Goal: Transaction & Acquisition: Purchase product/service

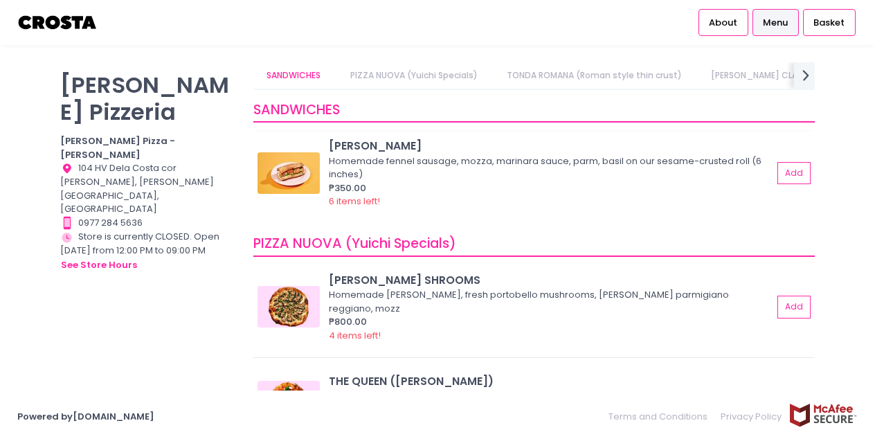
click at [478, 178] on div "Homemade fennel sausage, mozza, marinara sauce, parm, basil on our sesame-crust…" at bounding box center [549, 167] width 440 height 27
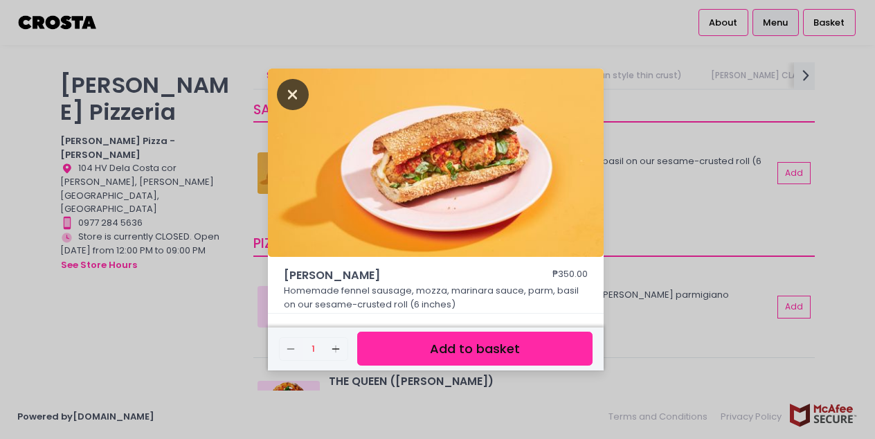
click at [297, 95] on icon "Close" at bounding box center [293, 94] width 32 height 31
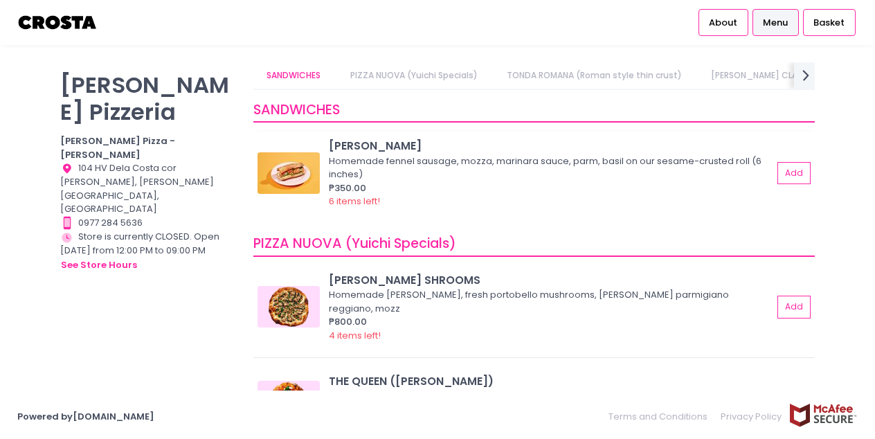
scroll to position [108, 0]
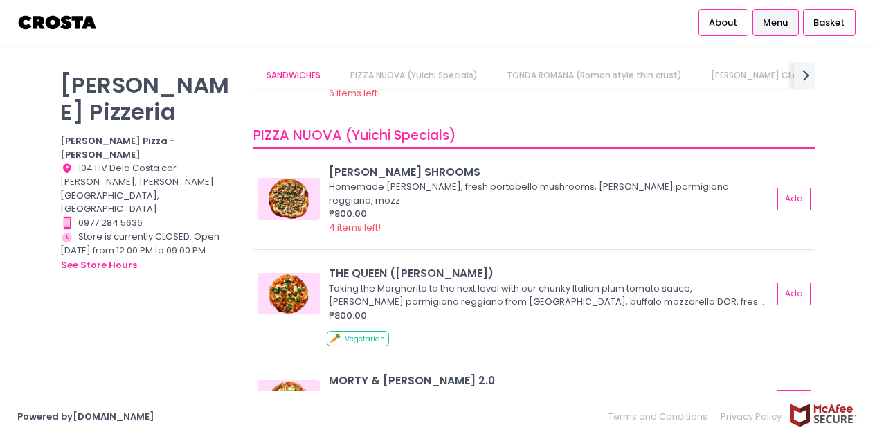
click at [275, 190] on img at bounding box center [288, 199] width 62 height 42
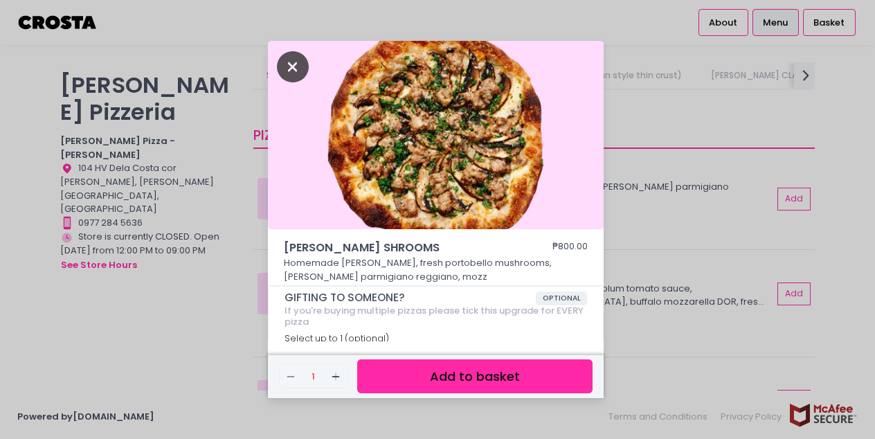
click at [278, 63] on icon "Close" at bounding box center [293, 66] width 32 height 31
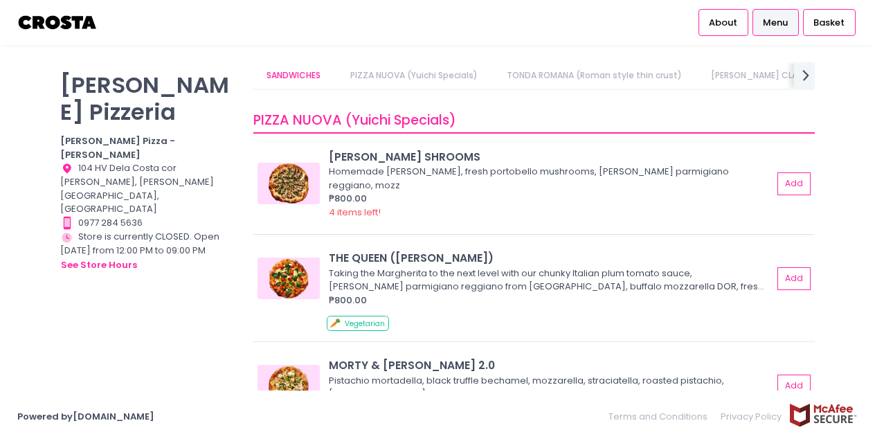
scroll to position [194, 0]
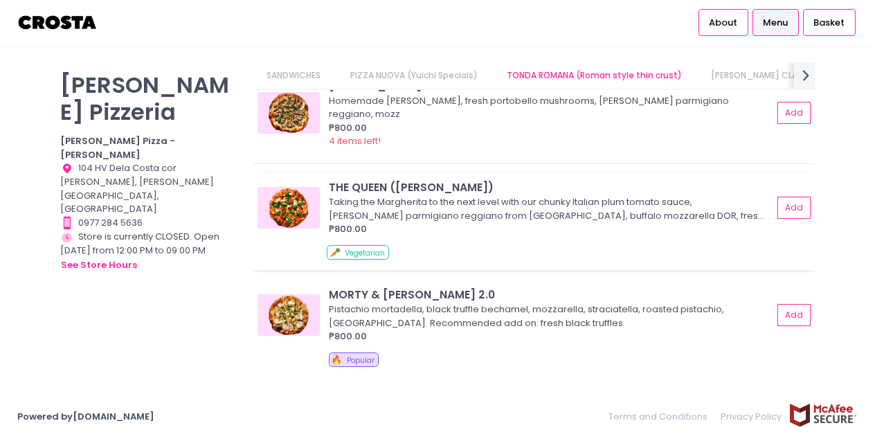
click at [300, 190] on img at bounding box center [288, 208] width 62 height 42
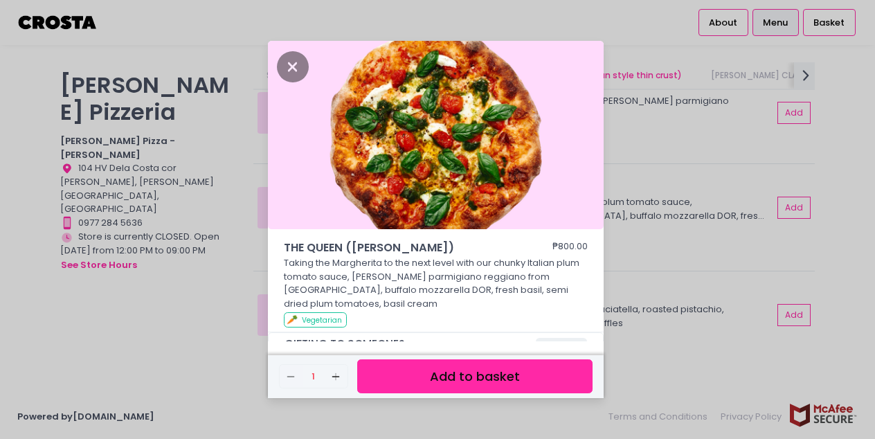
click at [275, 63] on img at bounding box center [436, 135] width 336 height 188
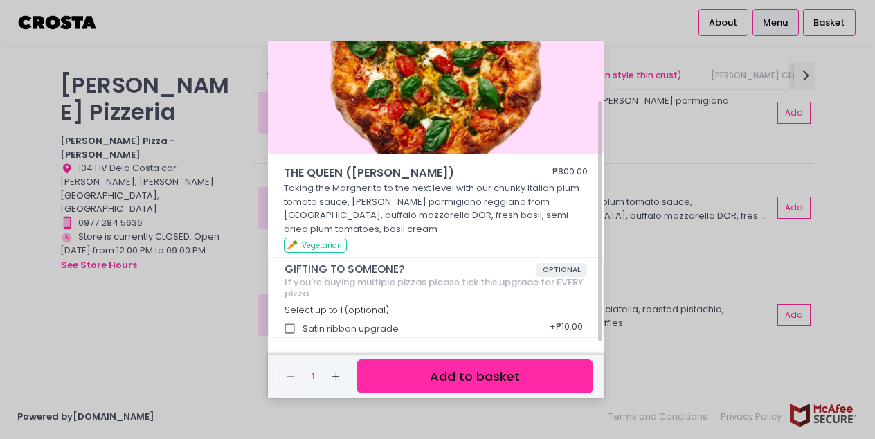
scroll to position [0, 0]
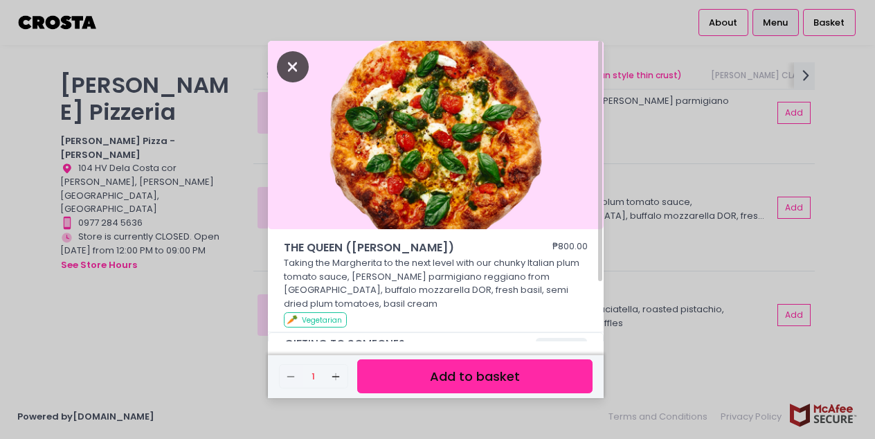
click at [289, 69] on icon "Close" at bounding box center [293, 66] width 32 height 31
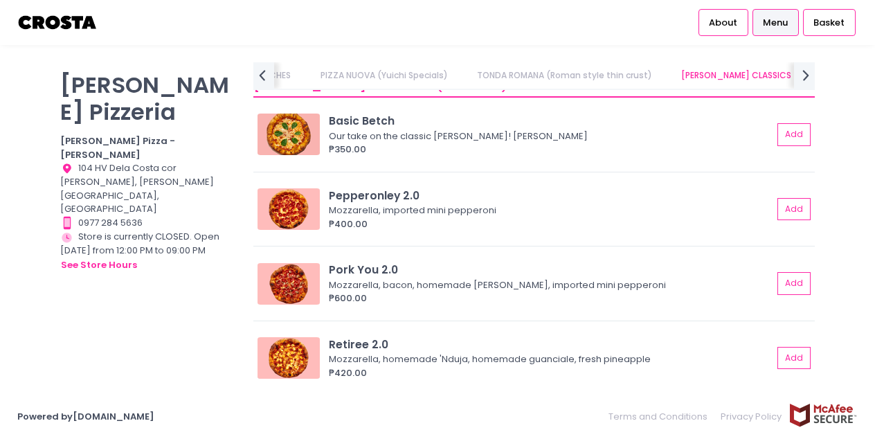
scroll to position [0, 227]
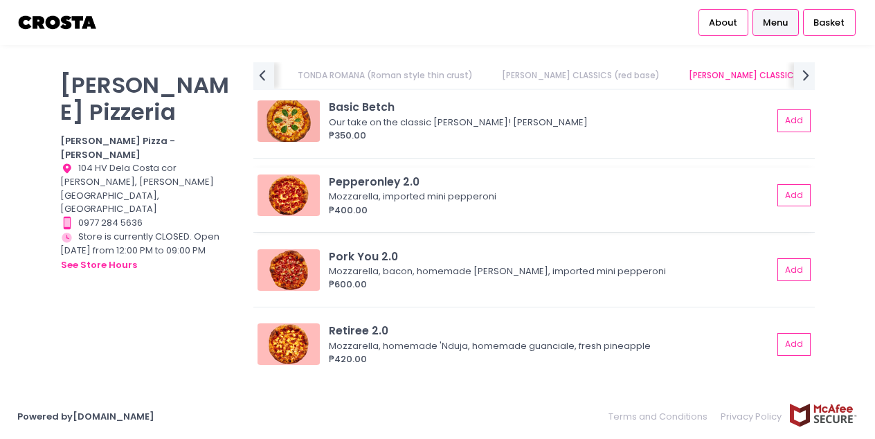
click at [298, 183] on img at bounding box center [288, 195] width 62 height 42
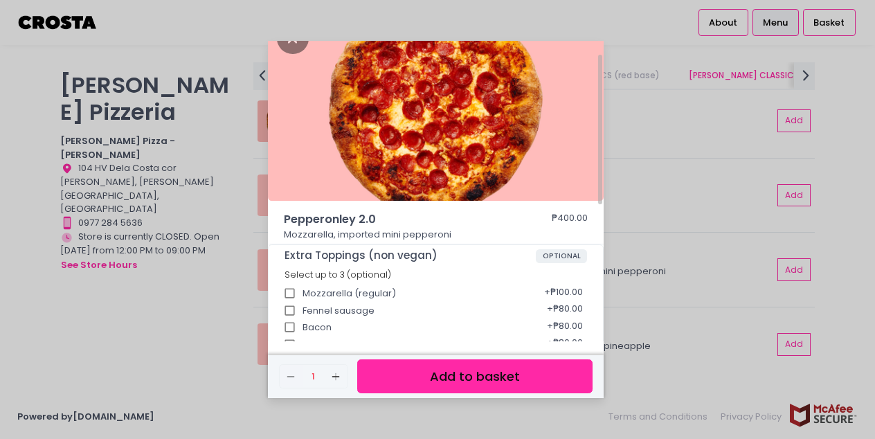
scroll to position [0, 0]
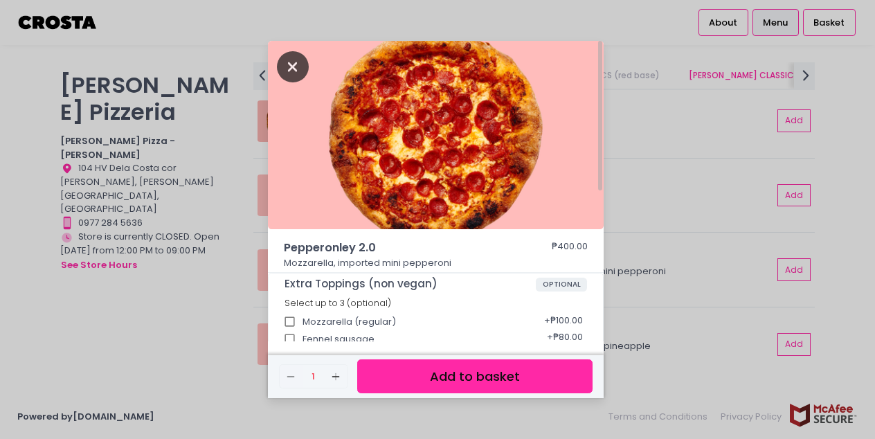
click at [290, 69] on icon "Close" at bounding box center [293, 66] width 32 height 31
